Goal: Submit feedback/report problem

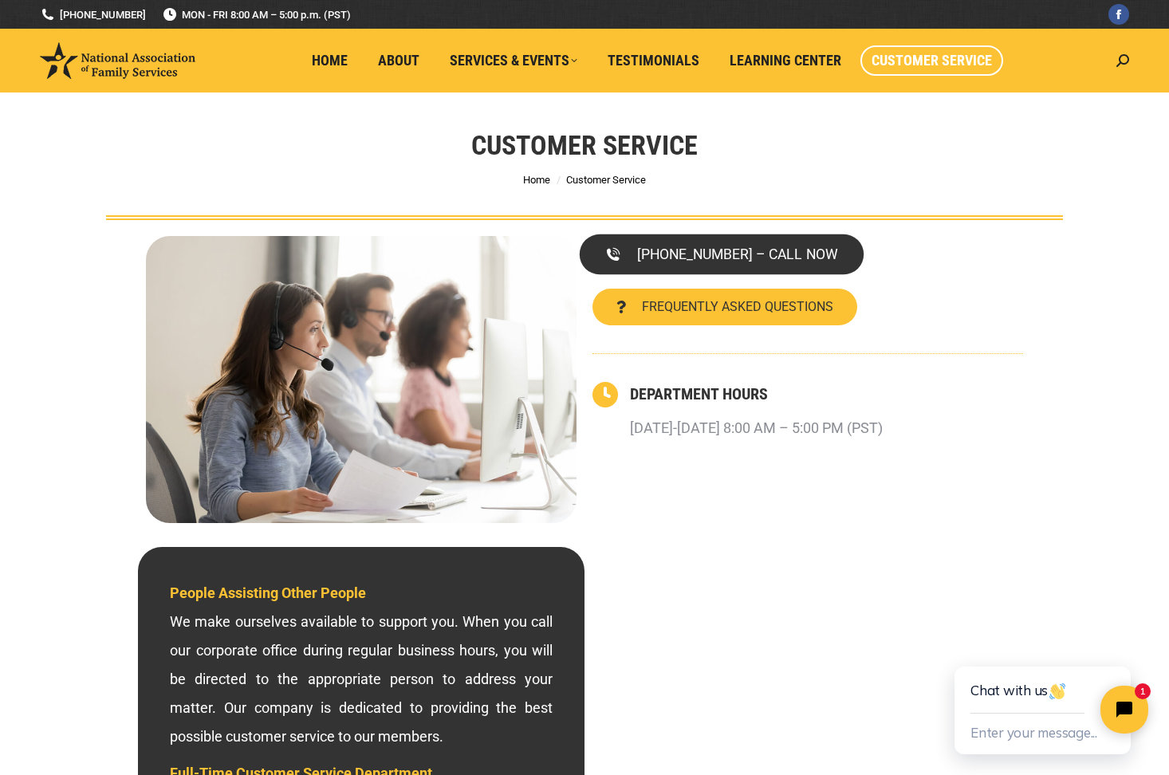
click at [699, 255] on span "[PHONE_NUMBER] – CALL NOW" at bounding box center [737, 254] width 200 height 14
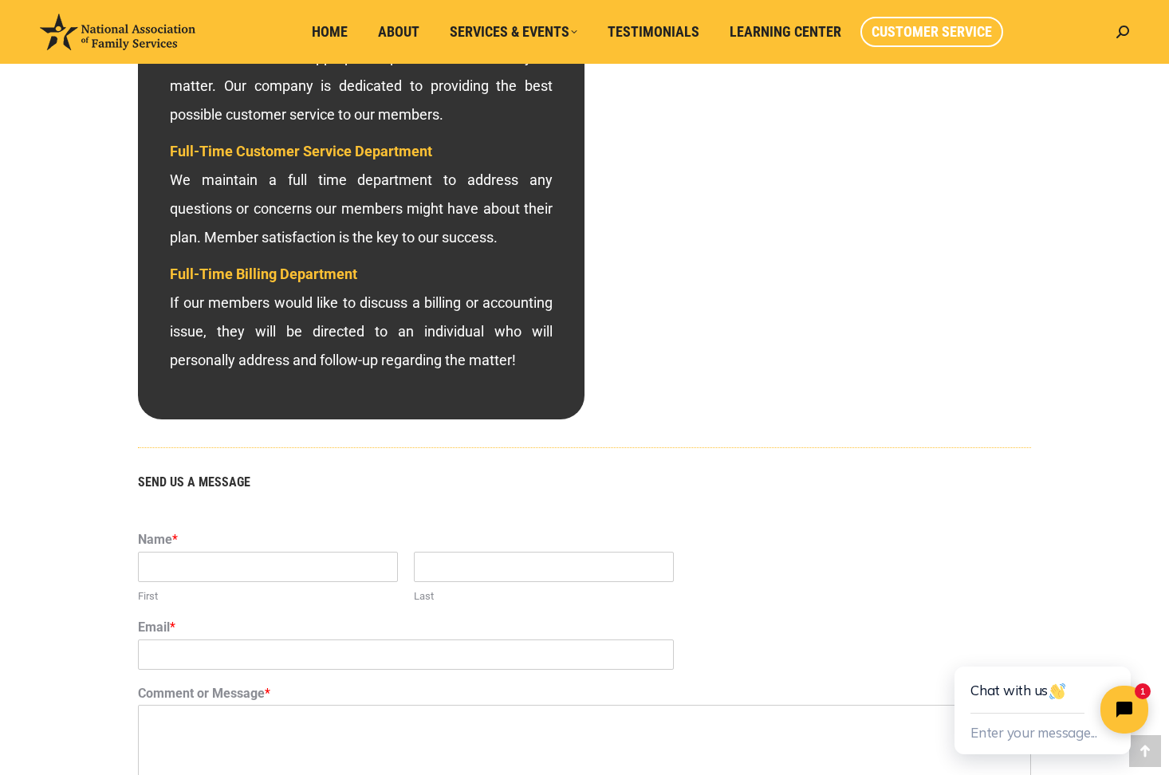
scroll to position [699, 0]
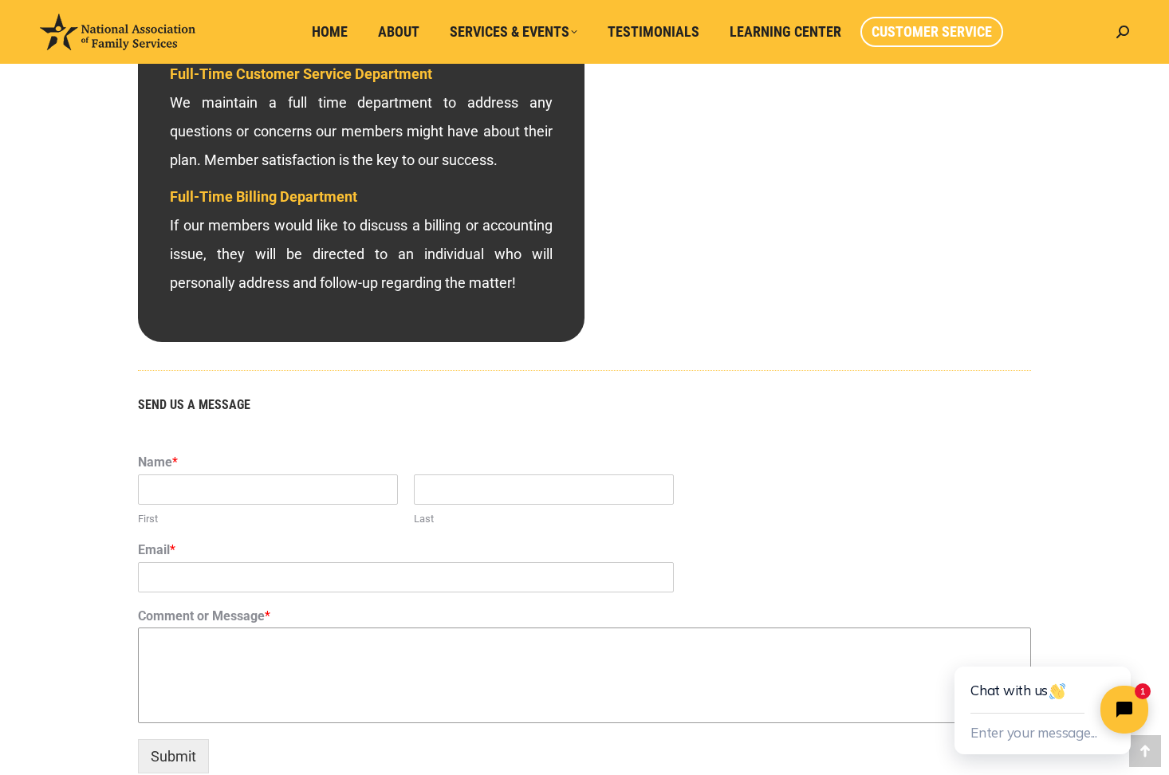
click at [152, 654] on textarea "Comment or Message *" at bounding box center [584, 676] width 893 height 96
type input "[PERSON_NAME]"
type input "[EMAIL_ADDRESS][DOMAIN_NAME]"
click at [179, 664] on textarea "Comment or Message *" at bounding box center [584, 676] width 893 height 96
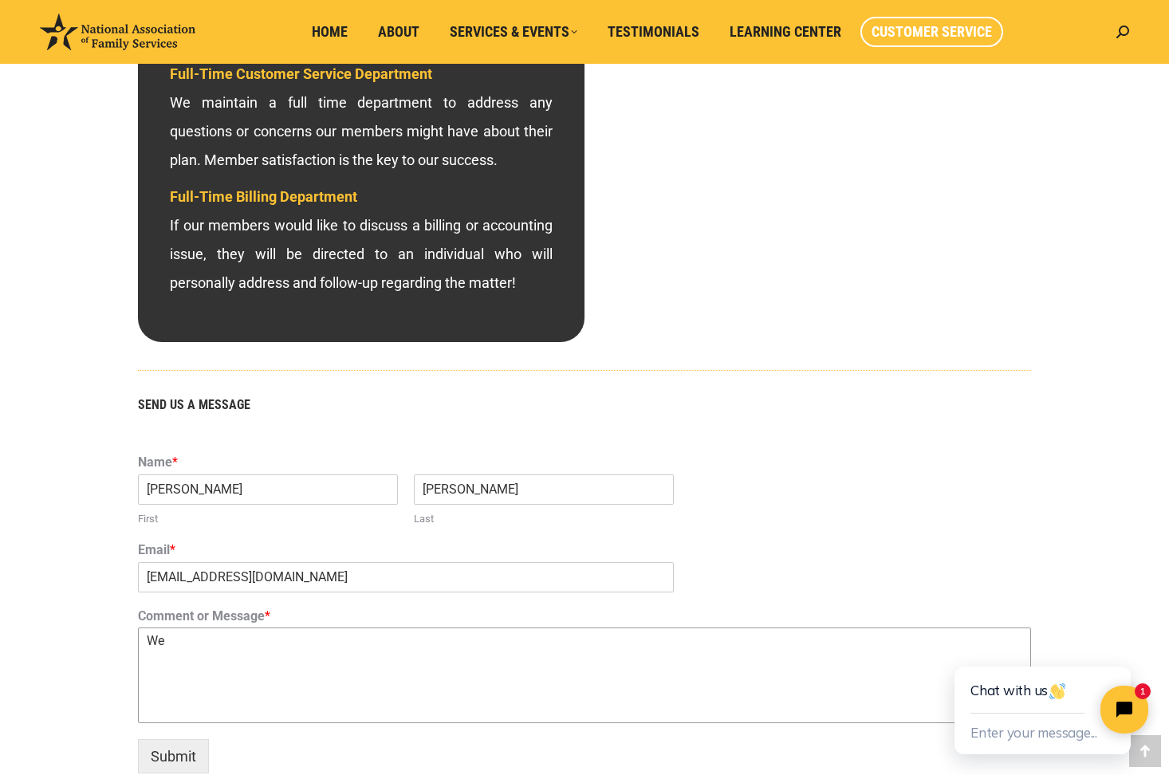
click at [165, 640] on textarea "We" at bounding box center [584, 676] width 893 height 96
type textarea "W"
click at [305, 580] on input "[EMAIL_ADDRESS][DOMAIN_NAME]" at bounding box center [406, 577] width 536 height 30
type input "w"
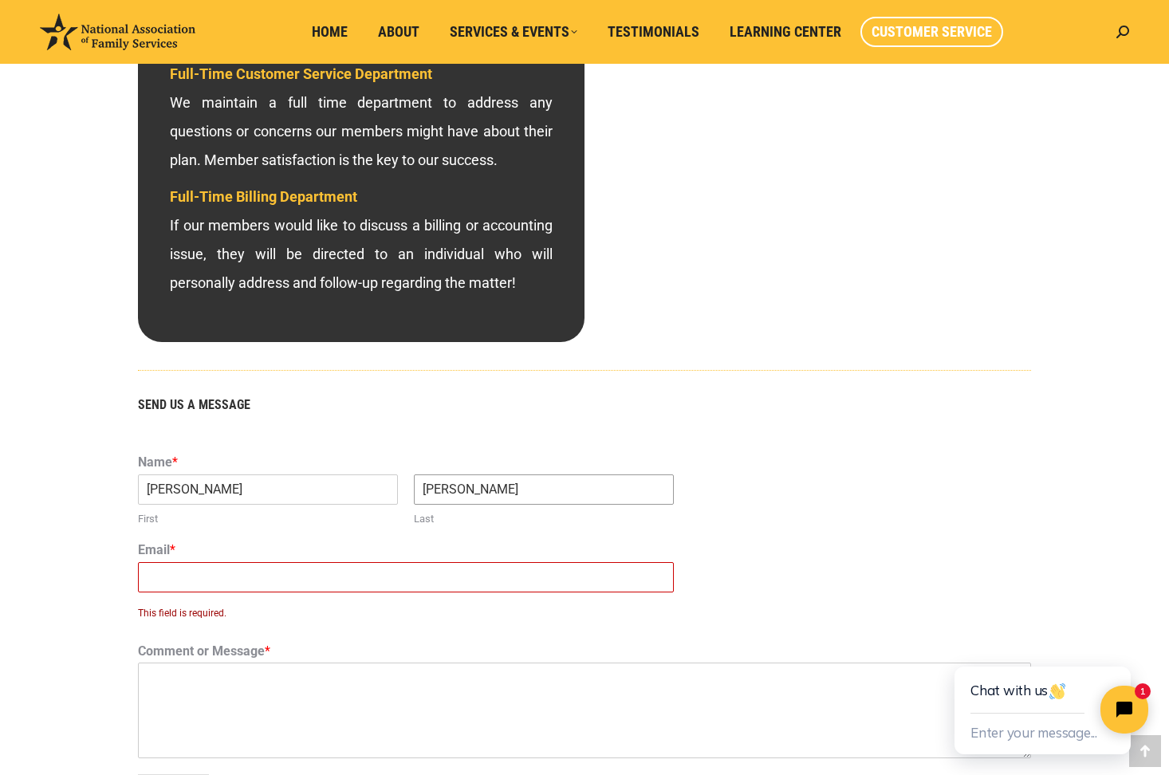
click at [498, 498] on input "[PERSON_NAME]" at bounding box center [544, 489] width 260 height 30
type input "H"
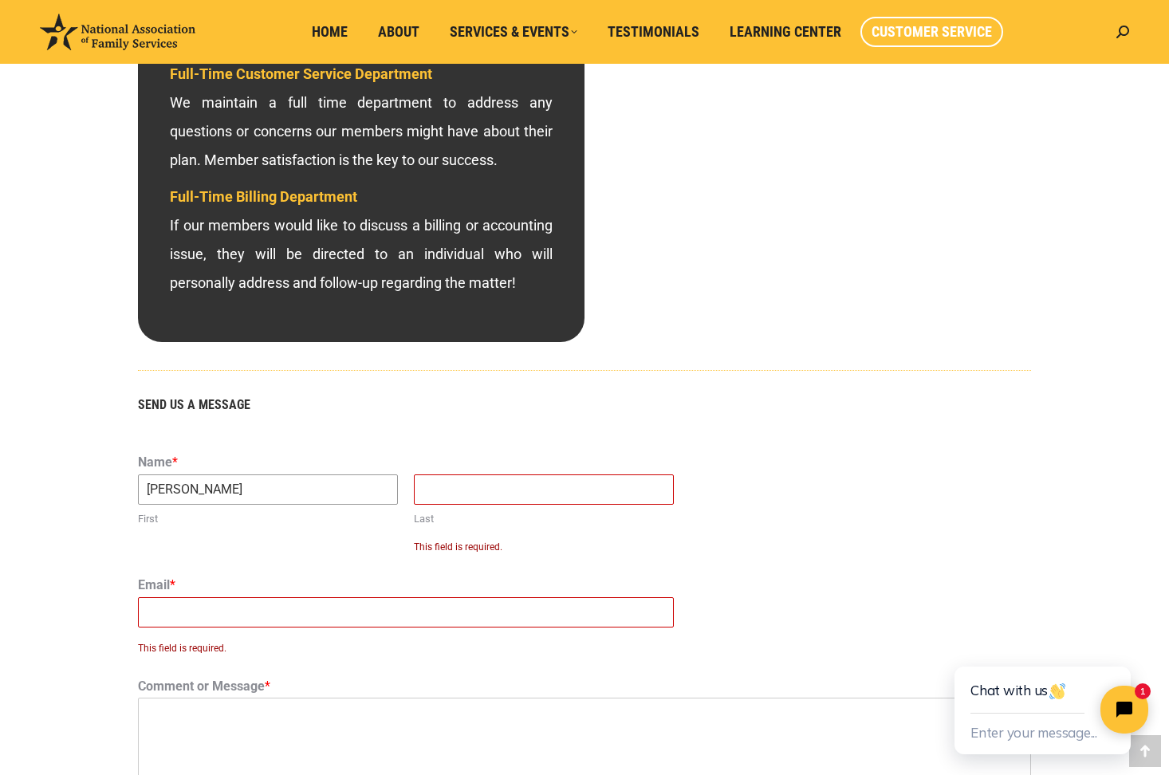
click at [194, 492] on input "[PERSON_NAME]" at bounding box center [268, 489] width 260 height 30
type input "W"
click at [991, 494] on div "Name * First This field is required. Last This field is required." at bounding box center [584, 508] width 893 height 123
